Goal: Download file/media

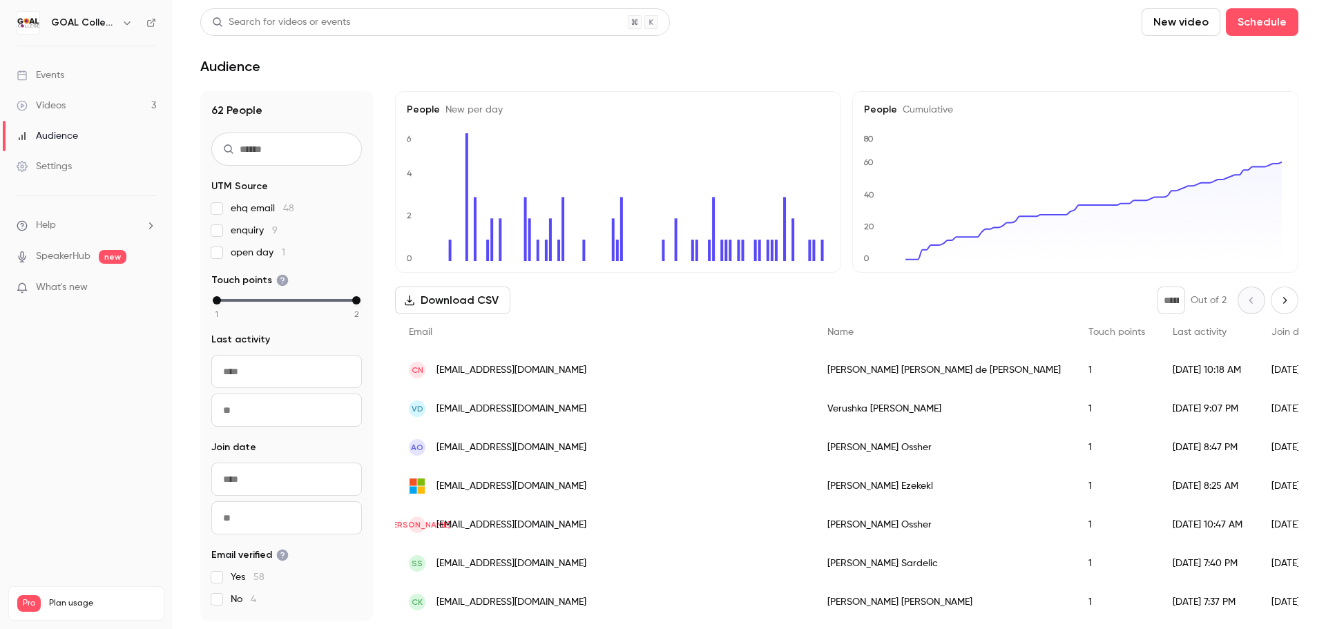
click at [439, 307] on button "Download CSV" at bounding box center [452, 301] width 115 height 28
click at [52, 107] on div "Videos" at bounding box center [41, 106] width 49 height 14
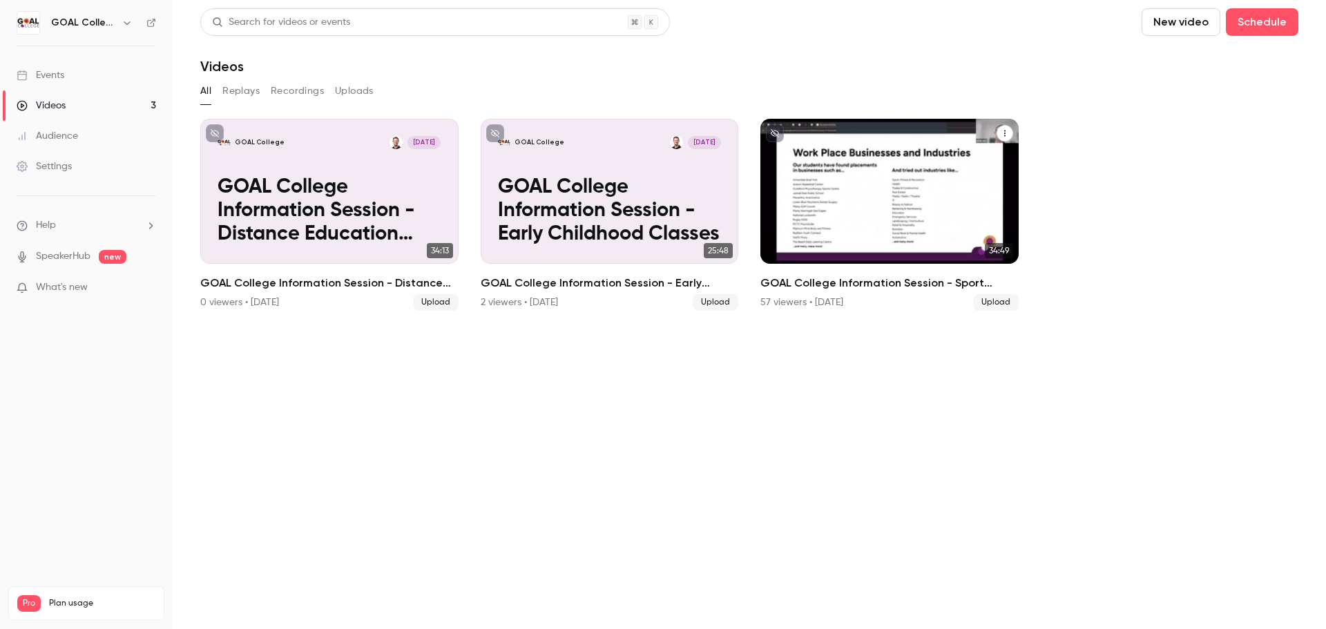
drag, startPoint x: 818, startPoint y: 217, endPoint x: 862, endPoint y: 182, distance: 56.5
click at [862, 182] on p "GOAL College Information Session - Sport Classes" at bounding box center [889, 211] width 223 height 70
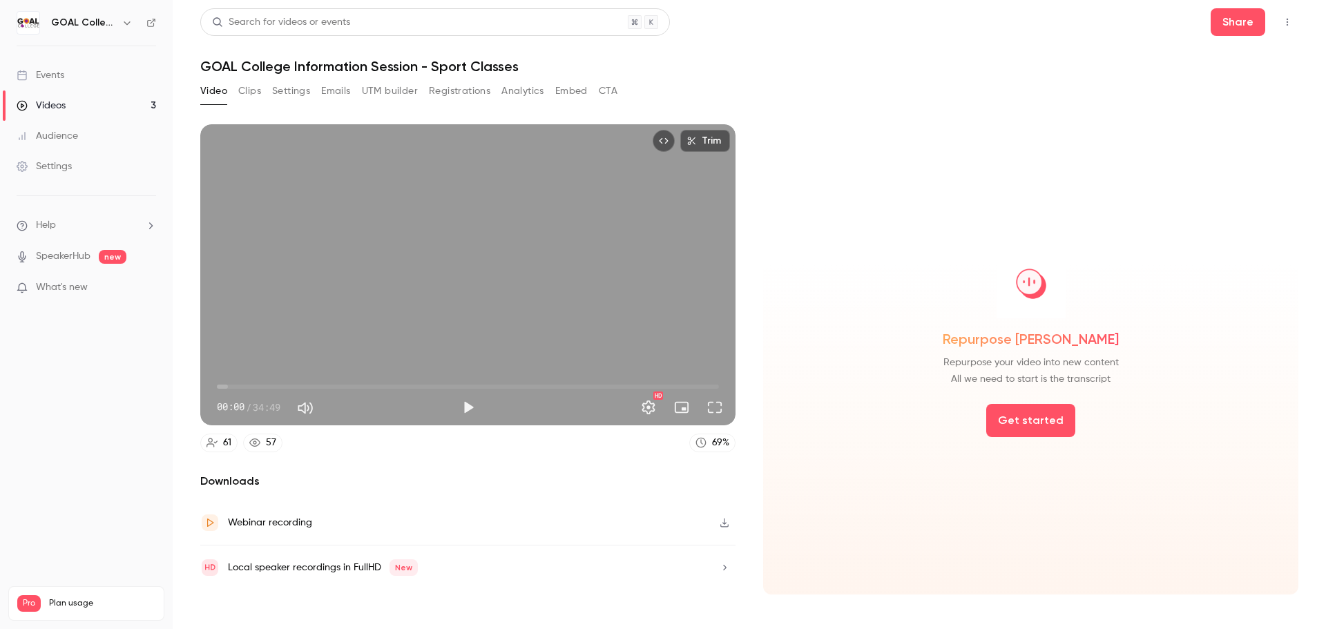
click at [513, 89] on button "Analytics" at bounding box center [522, 91] width 43 height 22
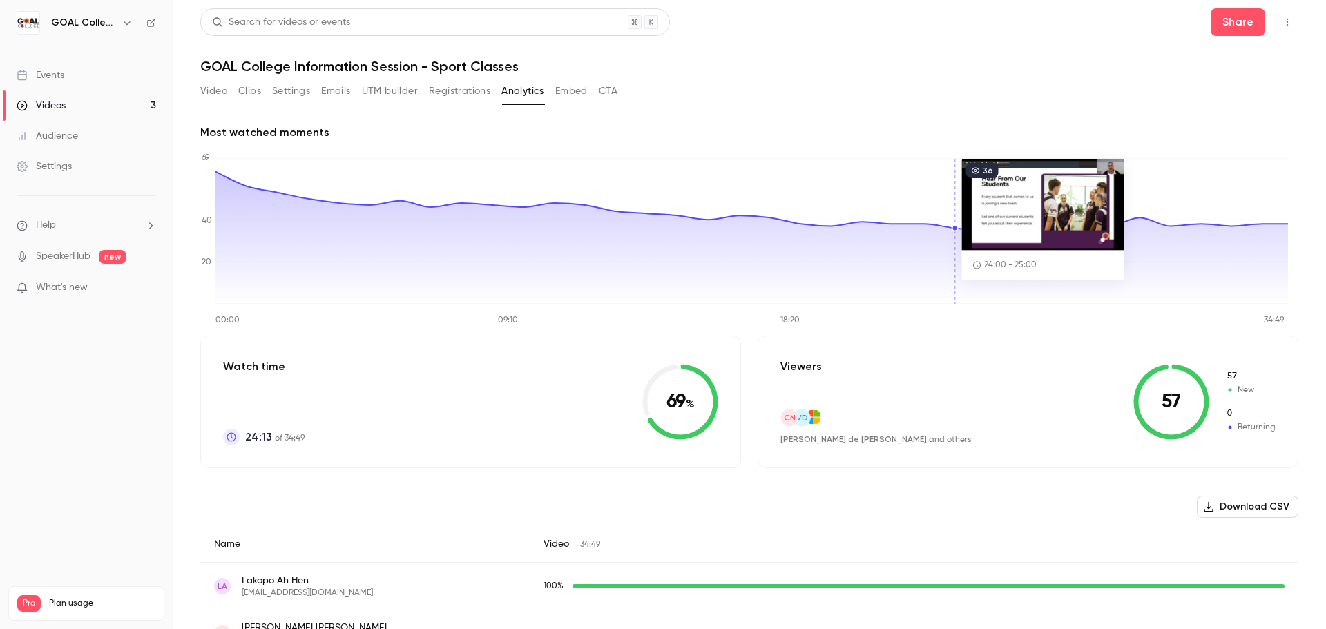
click at [1265, 509] on button "Download CSV" at bounding box center [1248, 507] width 102 height 22
